Goal: Find specific page/section: Find specific page/section

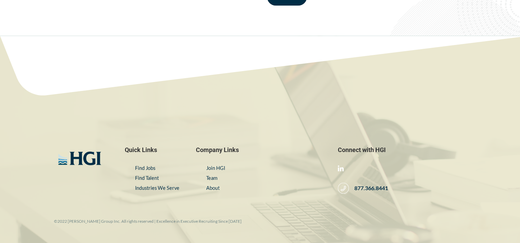
scroll to position [1176, 0]
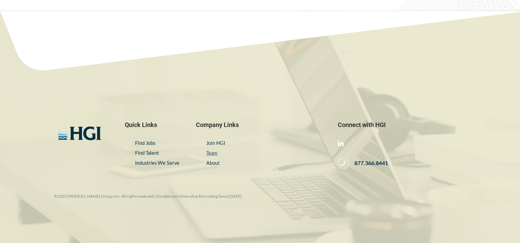
click at [215, 153] on link "Team" at bounding box center [211, 153] width 11 height 6
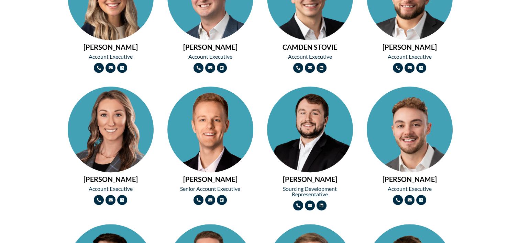
scroll to position [653, 0]
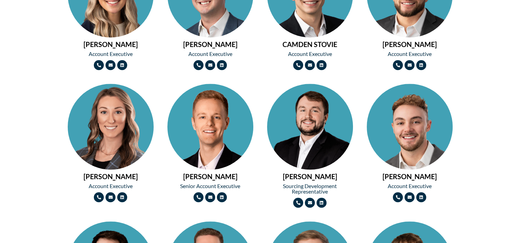
click at [315, 141] on img at bounding box center [310, 148] width 86 height 129
